Goal: Transaction & Acquisition: Purchase product/service

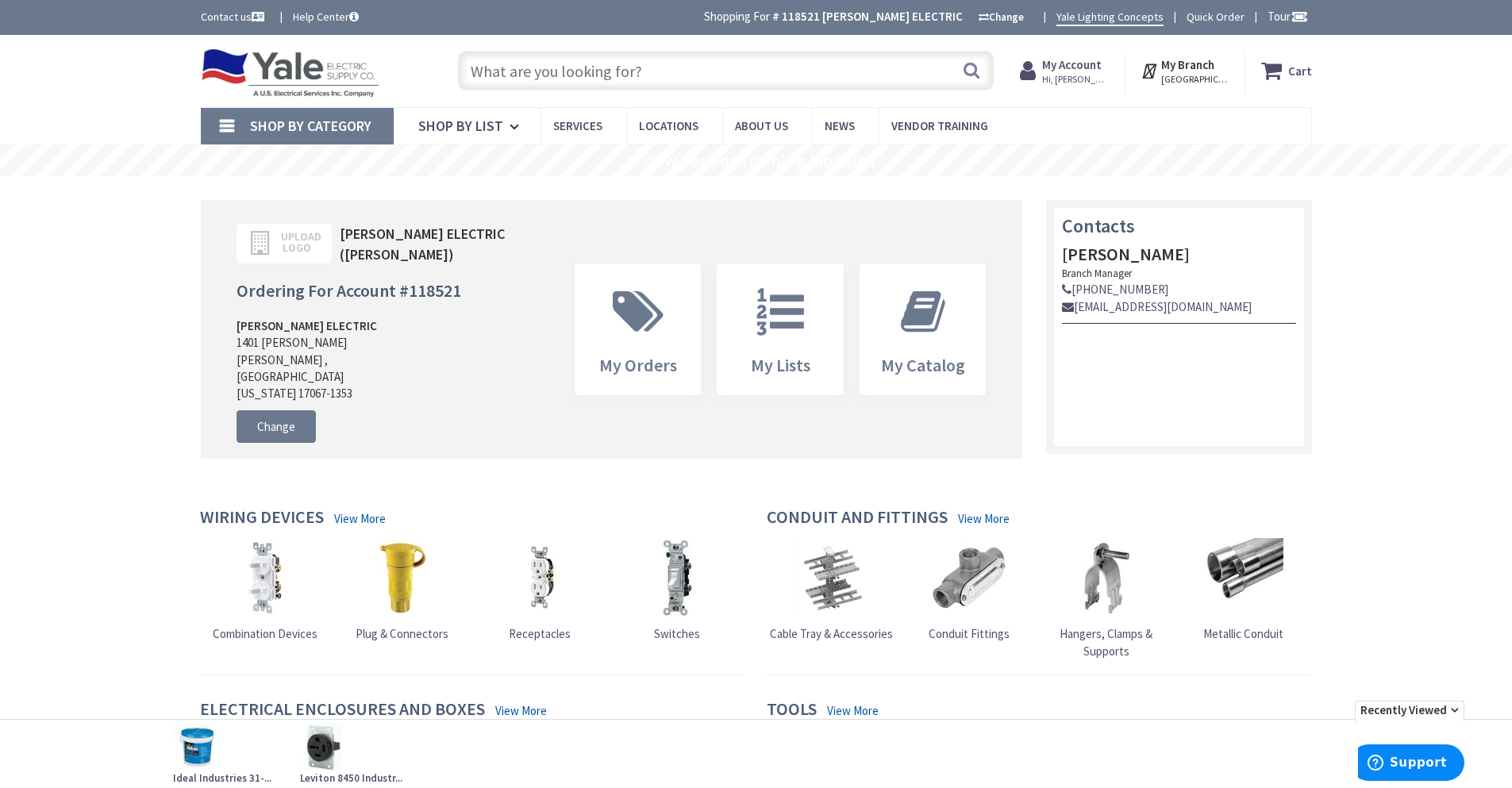
click at [525, 74] on input "text" at bounding box center [725, 71] width 536 height 39
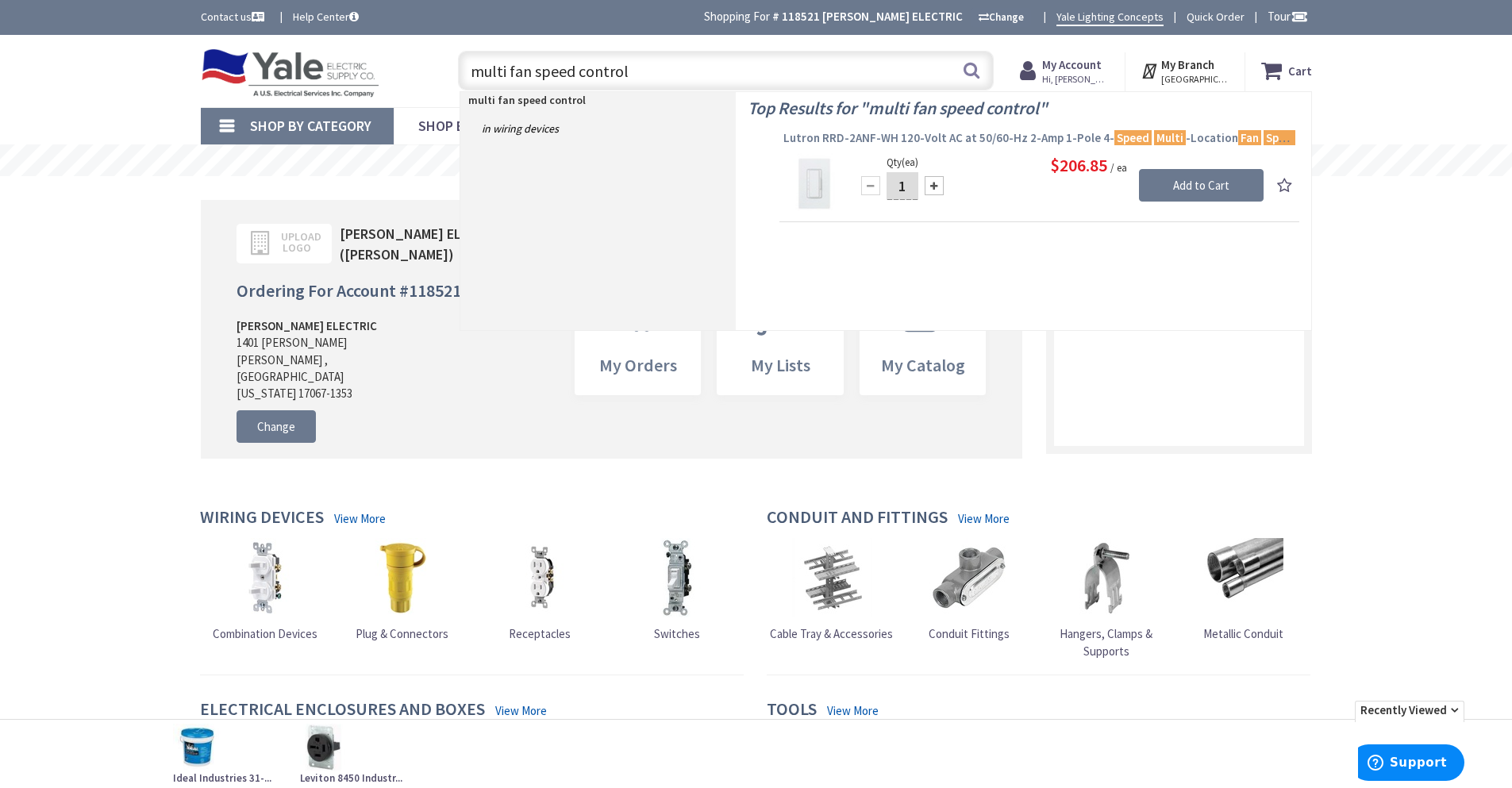
type input "multi fan speed control"
click at [920, 143] on span "Lutron RRD-2ANF-WH 120-Volt AC at 50/60-Hz 2-Amp 1-Pole 4- Speed Multi -Locatio…" at bounding box center [1039, 138] width 512 height 16
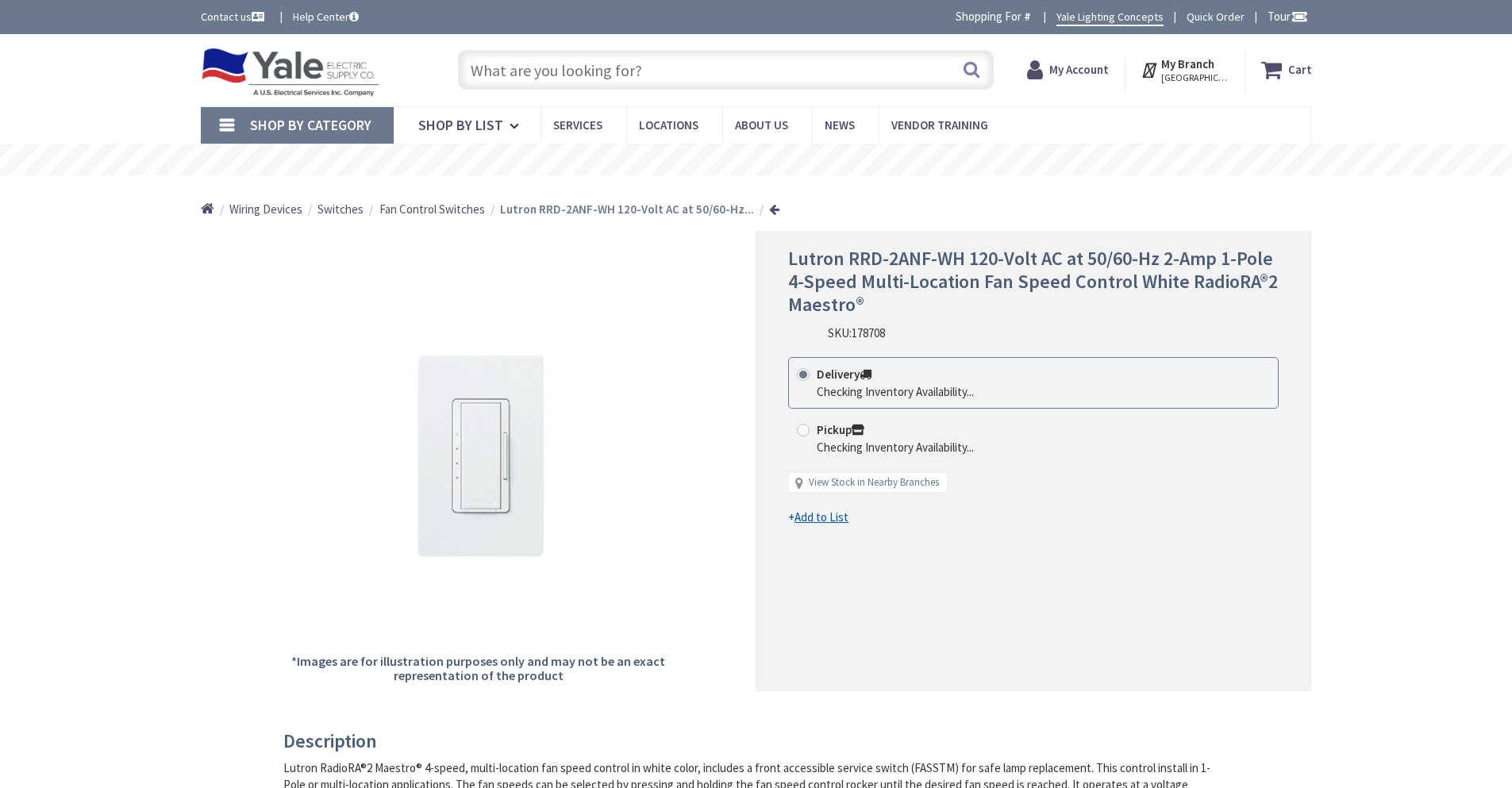
type input "[GEOGRAPHIC_DATA], [GEOGRAPHIC_DATA]"
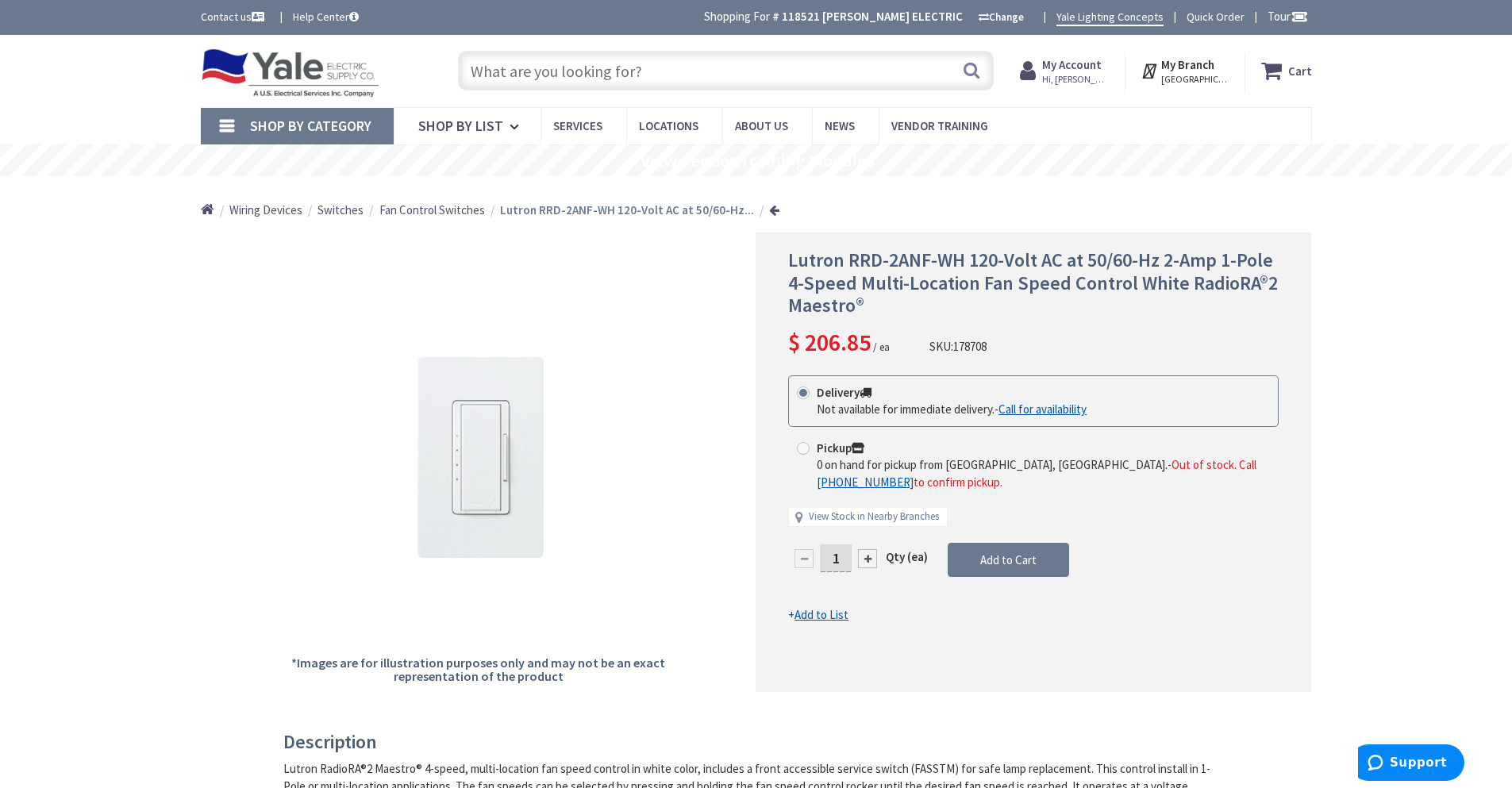
click at [506, 68] on input "text" at bounding box center [725, 71] width 536 height 39
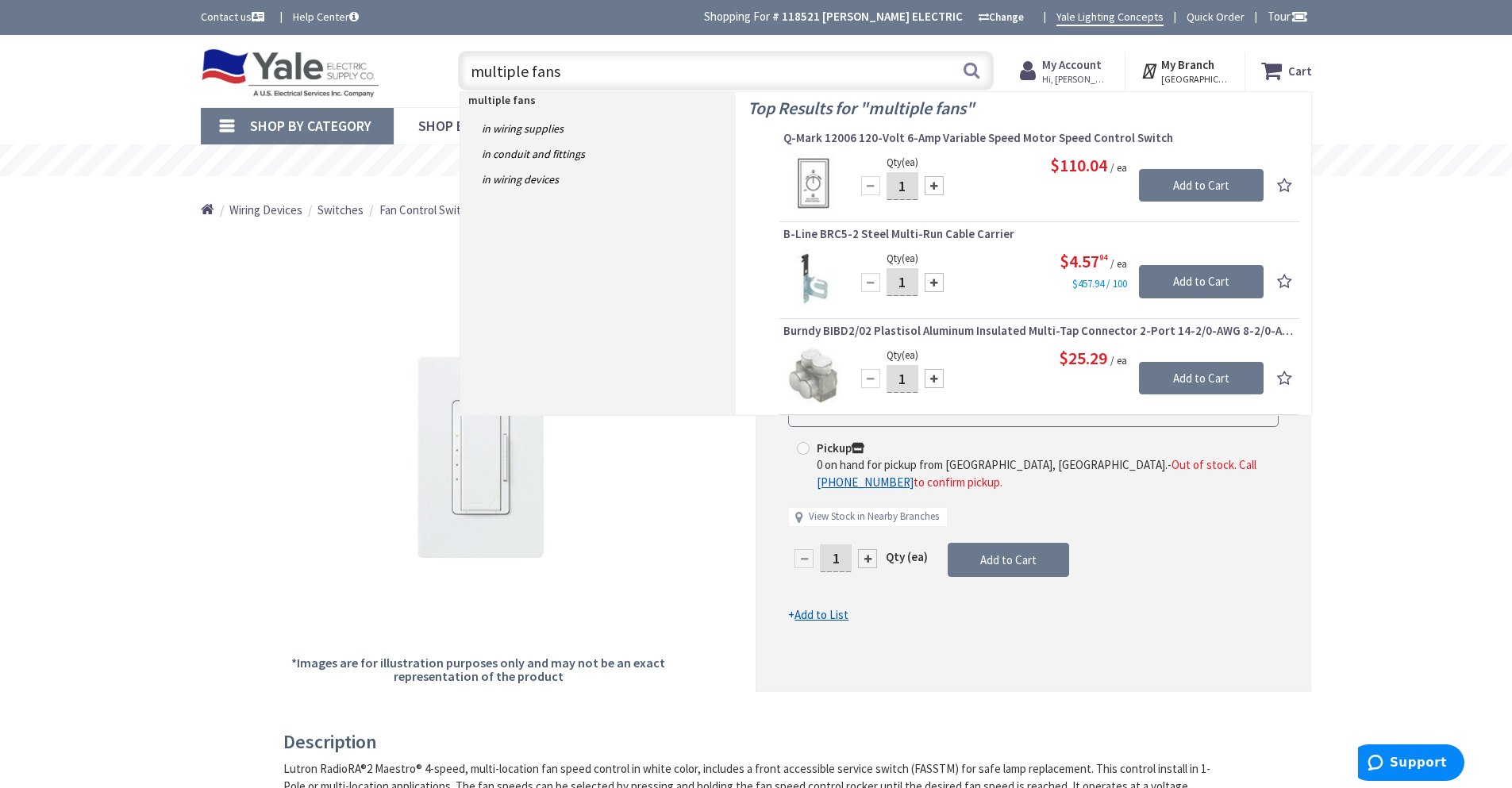
click at [475, 71] on input "multiple fans" at bounding box center [725, 71] width 536 height 39
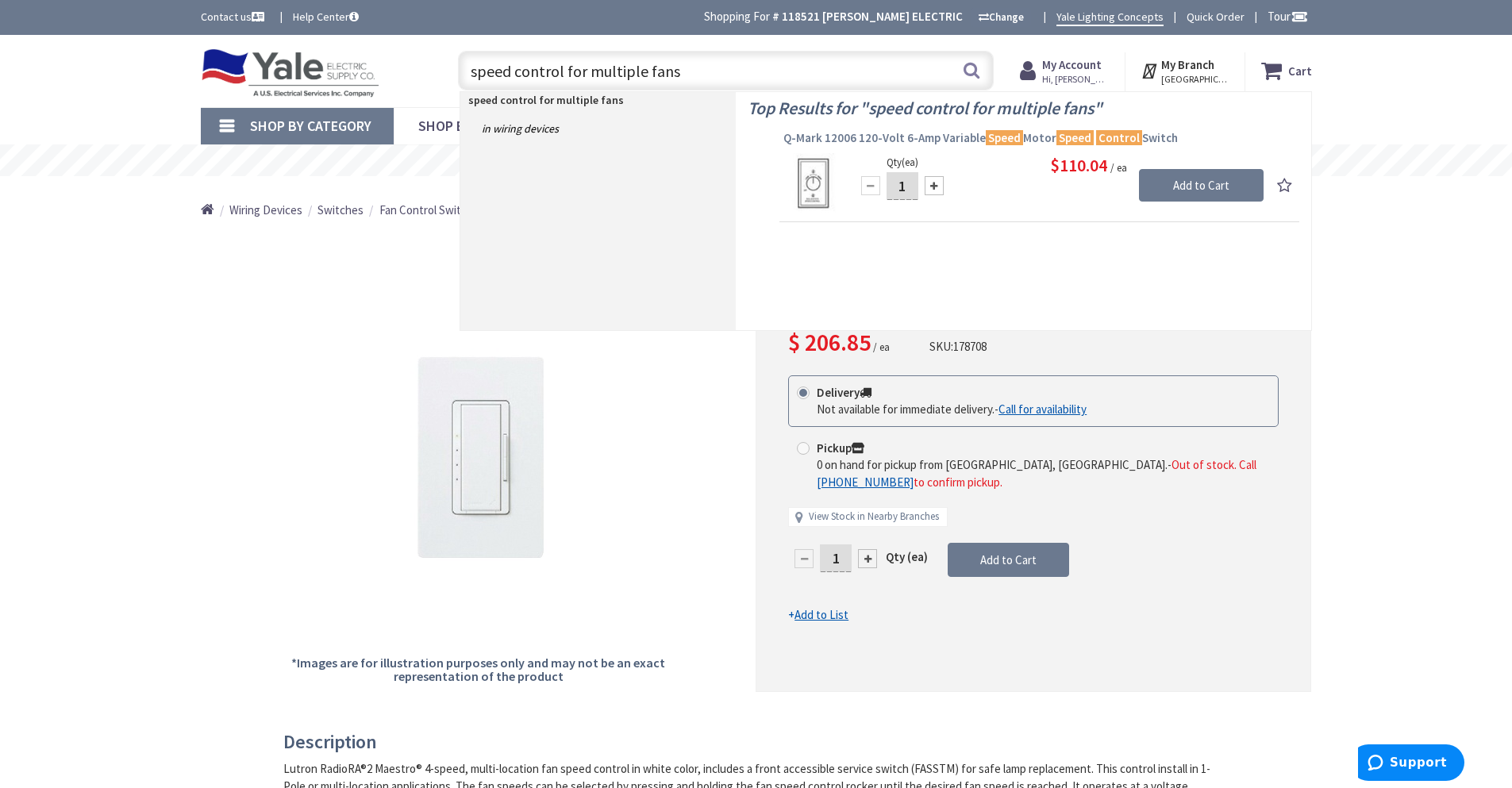
type input "speed control for multiple fans"
click at [918, 140] on span "Q-Mark 12006 120-Volt 6-Amp Variable Speed Motor Speed Control Switch" at bounding box center [1039, 138] width 512 height 16
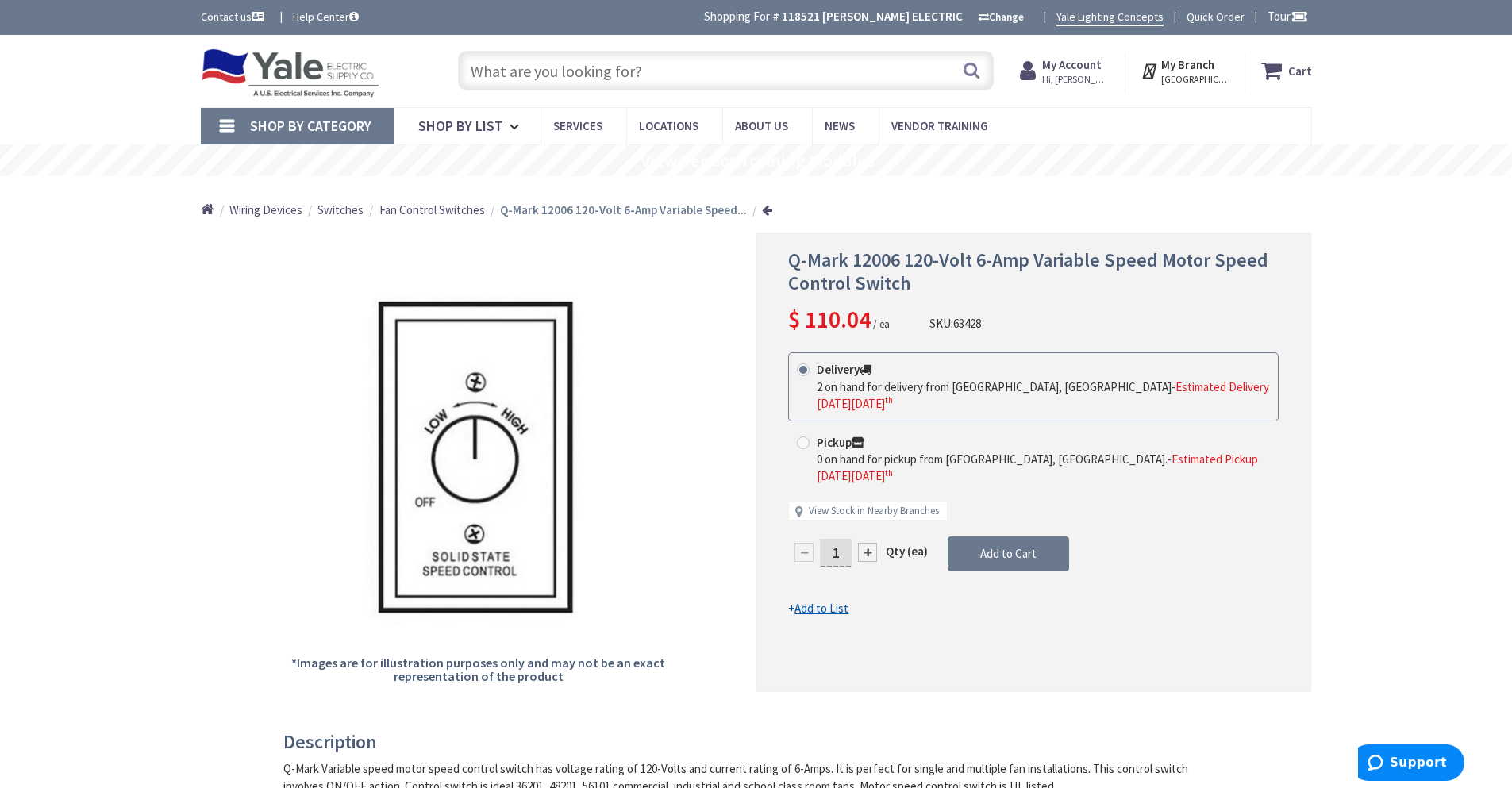
click at [498, 75] on input "text" at bounding box center [725, 71] width 536 height 39
